Goal: Find specific page/section: Find specific page/section

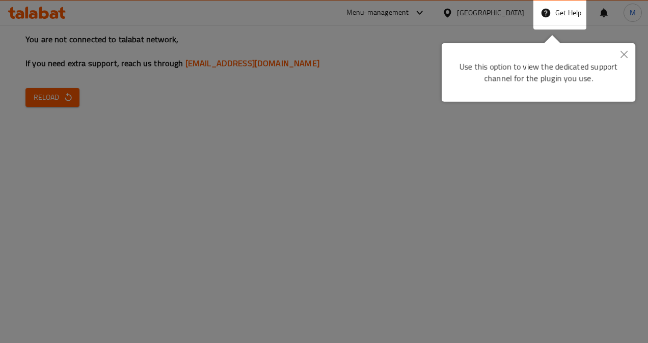
click at [621, 48] on button "Close" at bounding box center [624, 54] width 22 height 23
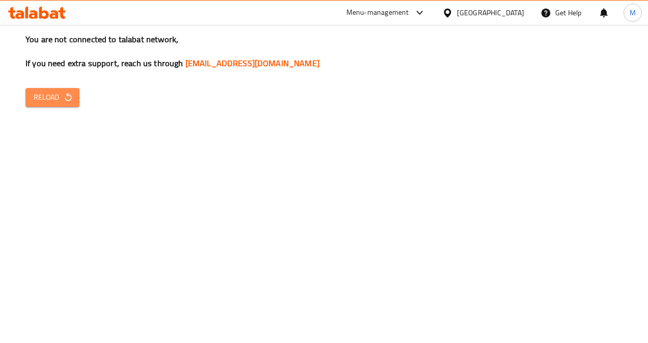
click at [70, 101] on icon "button" at bounding box center [68, 97] width 10 height 10
click at [409, 9] on div "Menu-management" at bounding box center [377, 13] width 63 height 12
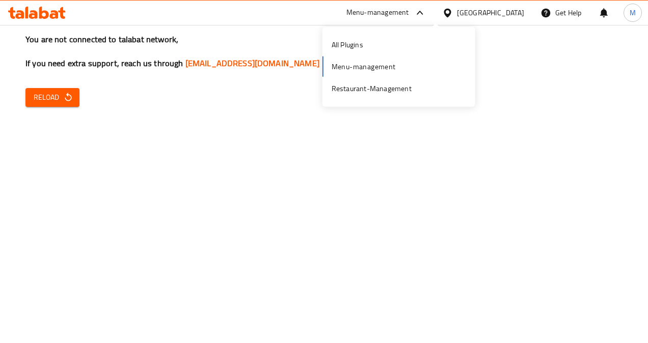
drag, startPoint x: 375, startPoint y: 70, endPoint x: 373, endPoint y: 64, distance: 6.6
click at [373, 64] on div "All Plugins Menu-management Restaurant-Management" at bounding box center [398, 67] width 153 height 68
click at [373, 93] on div "Restaurant-Management" at bounding box center [372, 88] width 80 height 11
